Goal: Check status: Check status

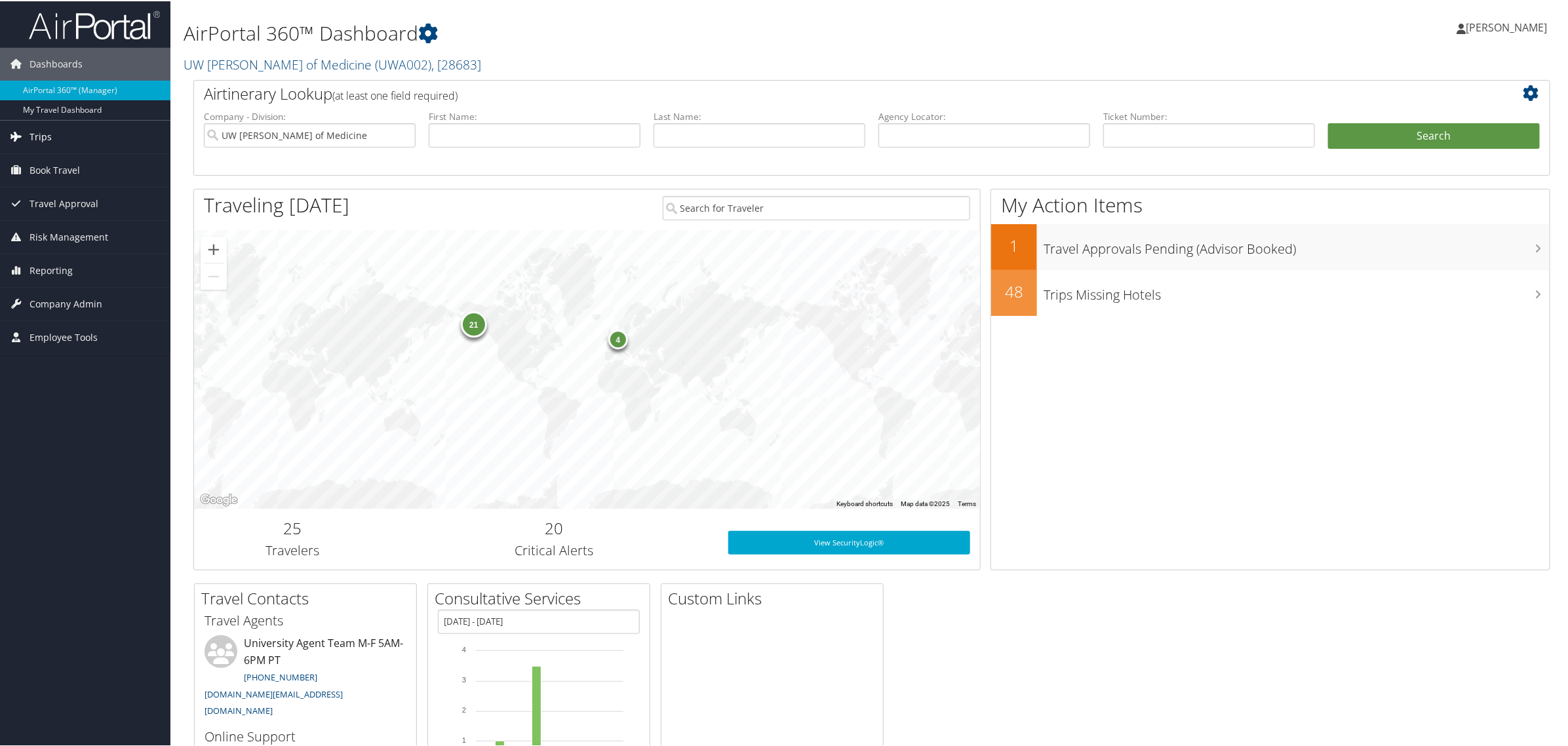
click at [40, 131] on span "Trips" at bounding box center [41, 135] width 22 height 33
click at [47, 138] on span "Trips" at bounding box center [41, 135] width 22 height 33
click at [59, 162] on link "Airtinerary® Lookup" at bounding box center [85, 162] width 170 height 20
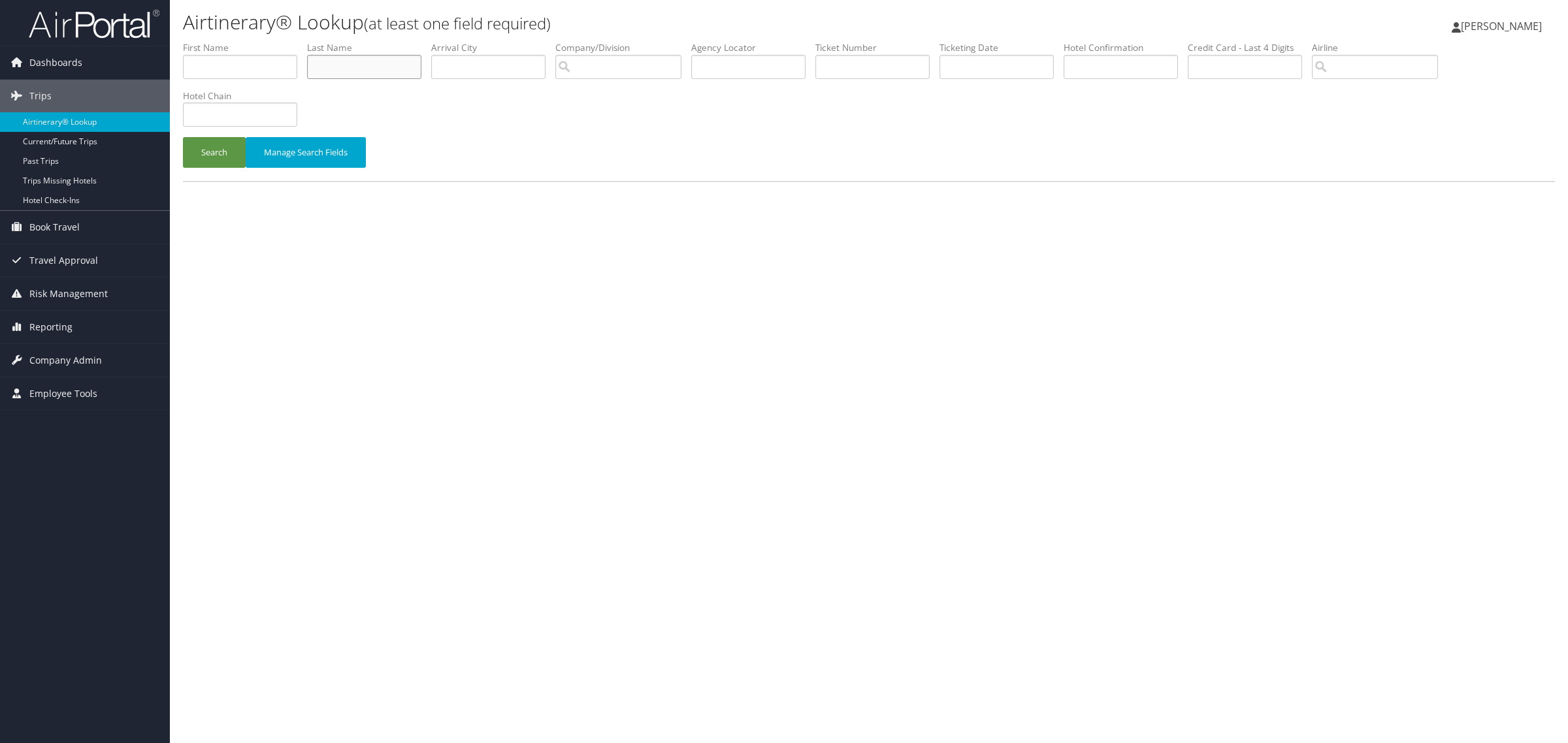
click at [389, 76] on input "text" at bounding box center [363, 66] width 114 height 24
click at [183, 137] on button "Search" at bounding box center [213, 152] width 63 height 31
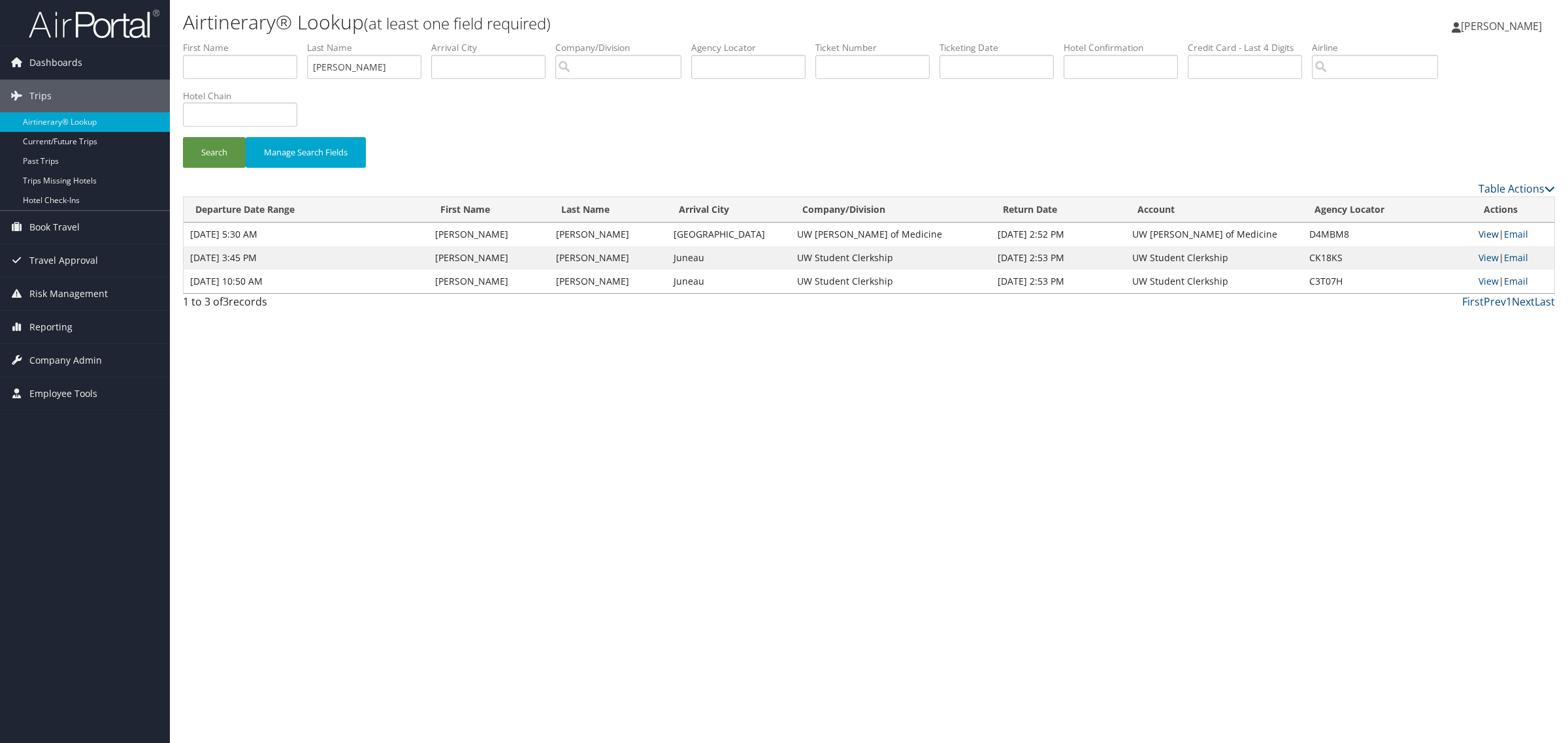
click at [1482, 234] on link "View" at bounding box center [1489, 234] width 20 height 13
click at [412, 65] on input "Moffett" at bounding box center [363, 66] width 114 height 24
type input "M"
click at [872, 58] on input "text" at bounding box center [872, 66] width 114 height 24
paste input "89008976491956"
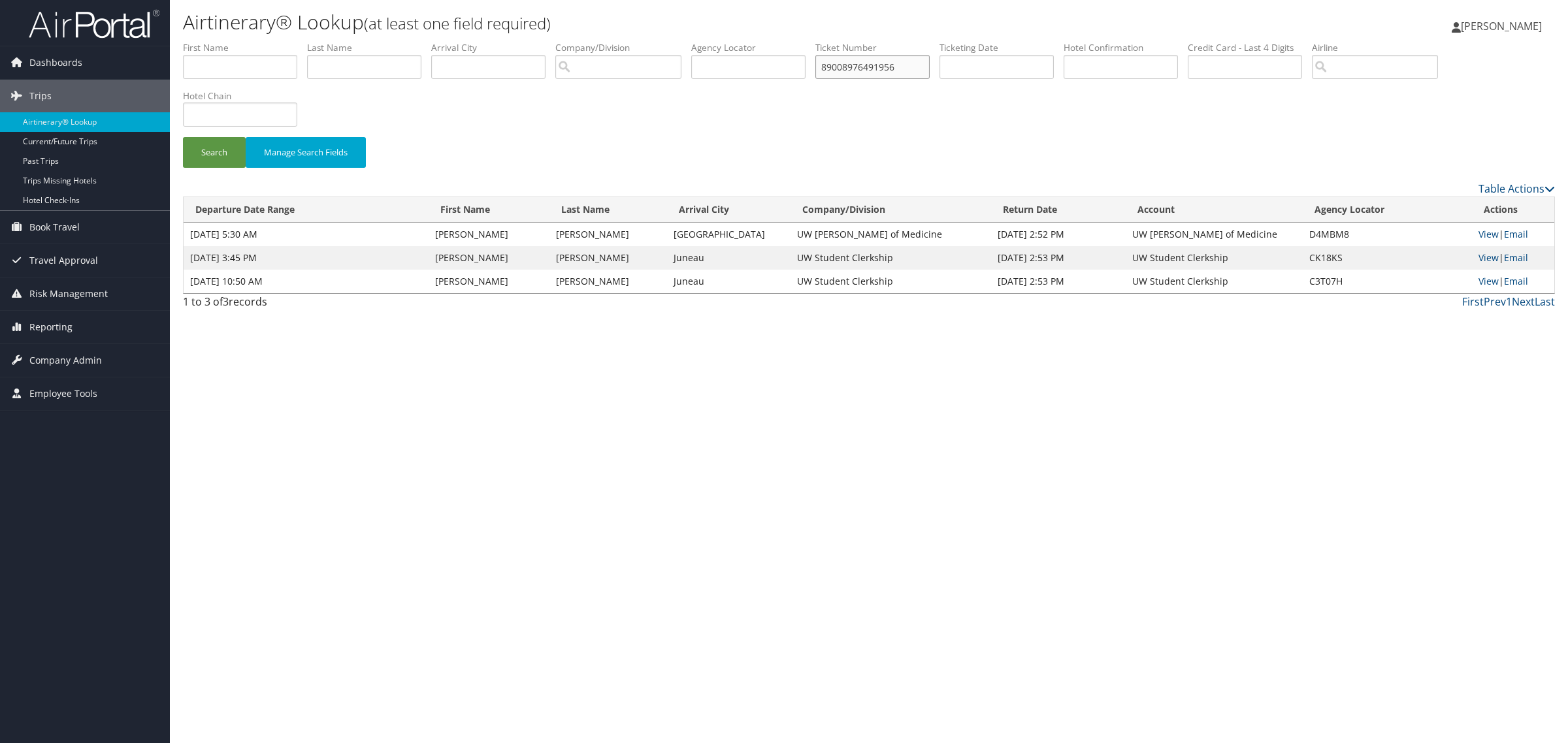
click at [183, 137] on button "Search" at bounding box center [213, 152] width 63 height 31
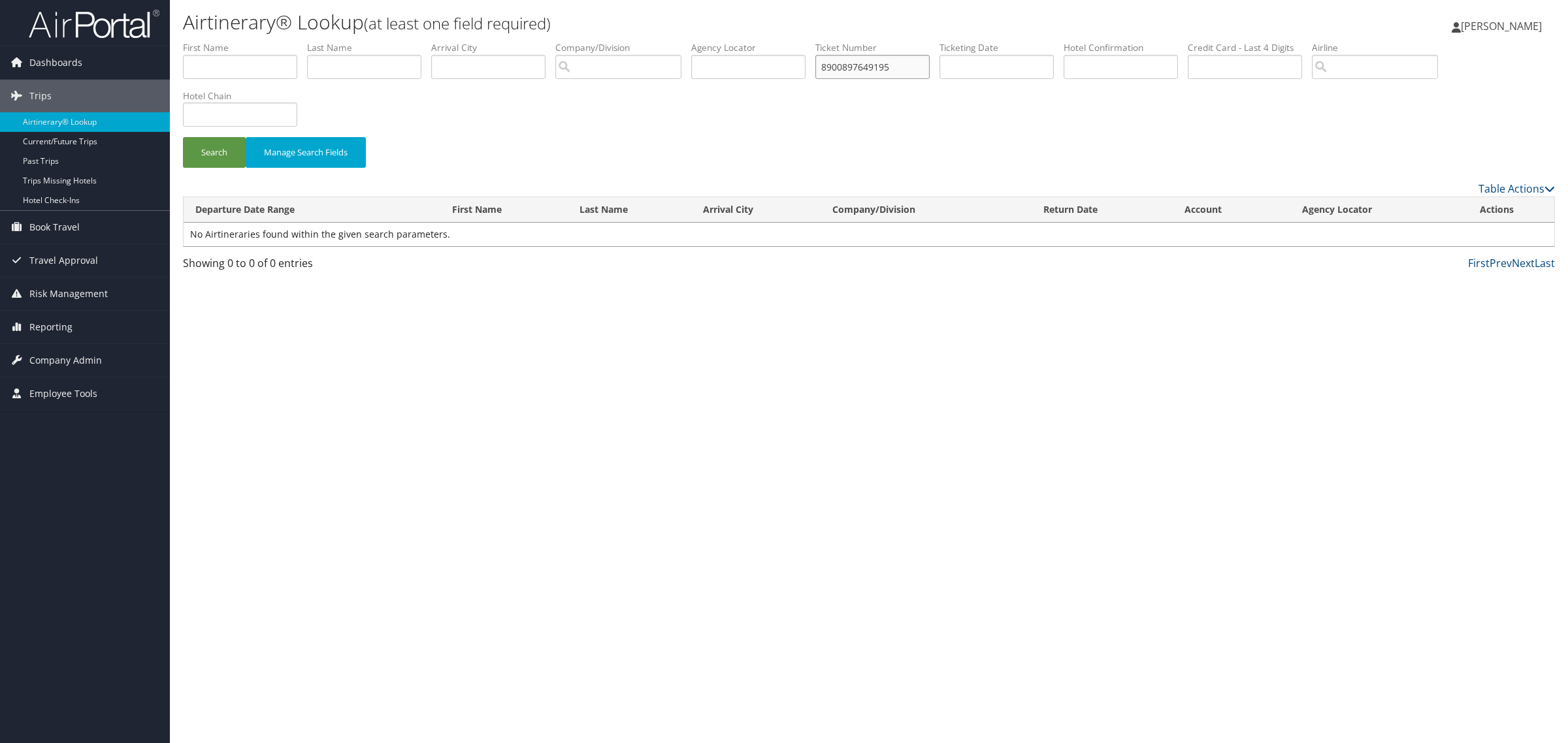
type input "8900897649195"
click at [183, 137] on button "Search" at bounding box center [213, 152] width 63 height 31
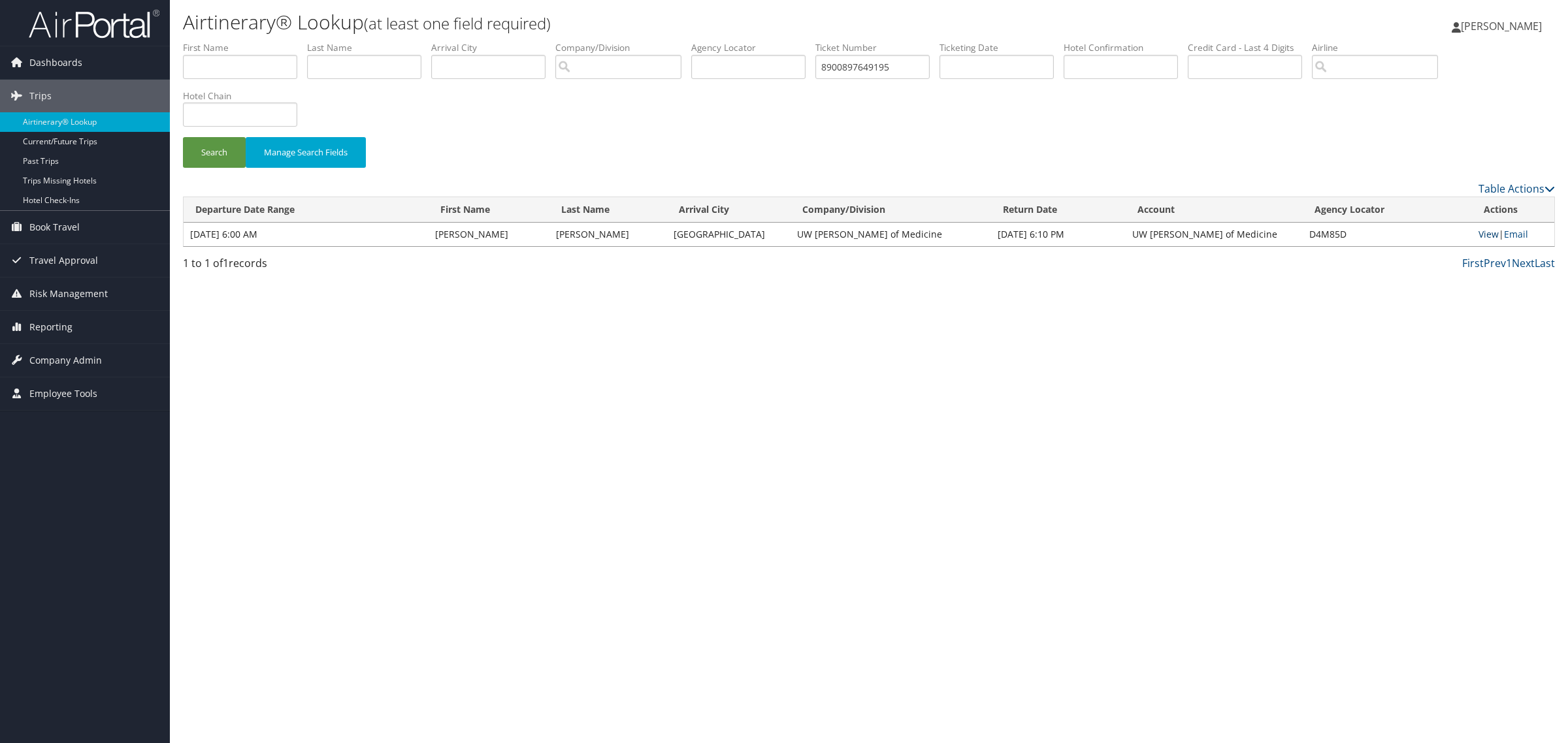
click at [1484, 234] on link "View" at bounding box center [1489, 234] width 20 height 13
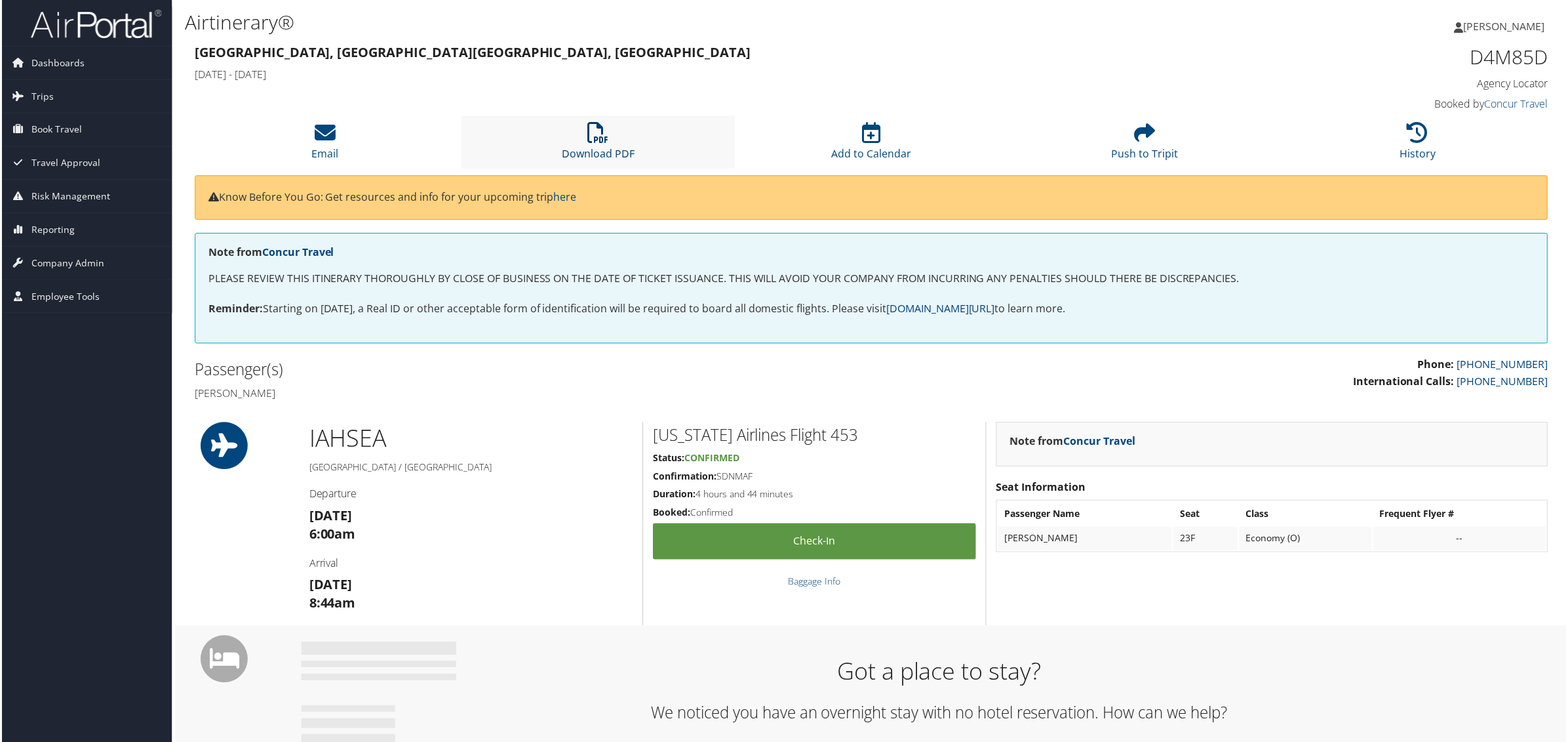
click at [595, 132] on icon at bounding box center [597, 132] width 21 height 21
